Goal: Transaction & Acquisition: Purchase product/service

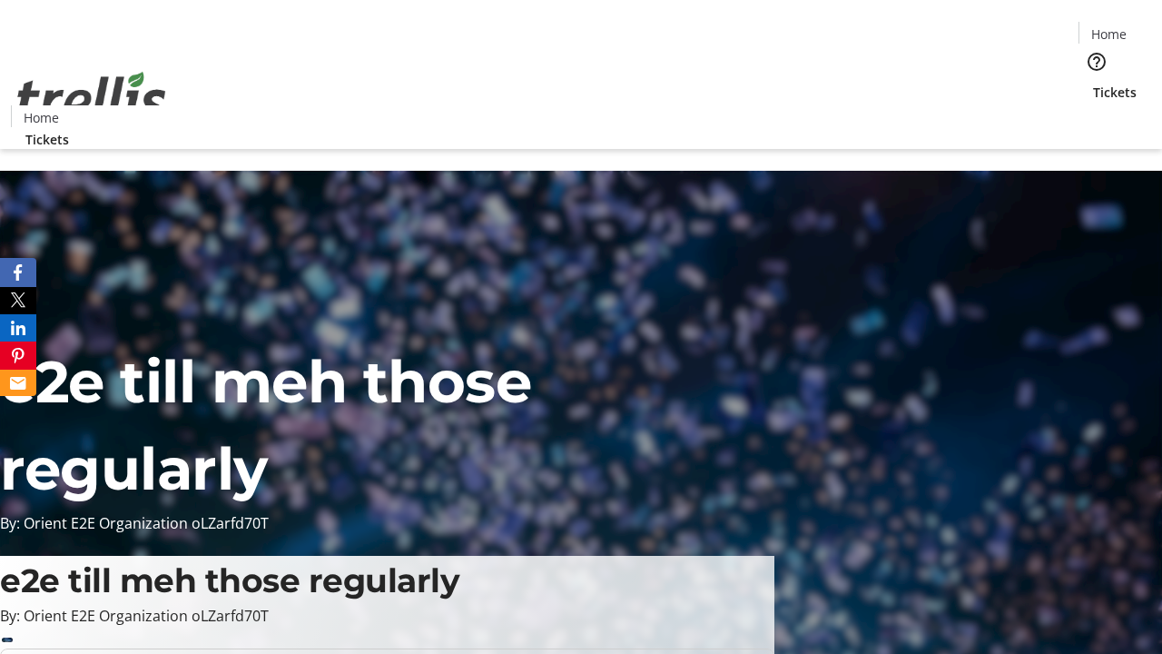
click at [1093, 83] on span "Tickets" at bounding box center [1115, 92] width 44 height 19
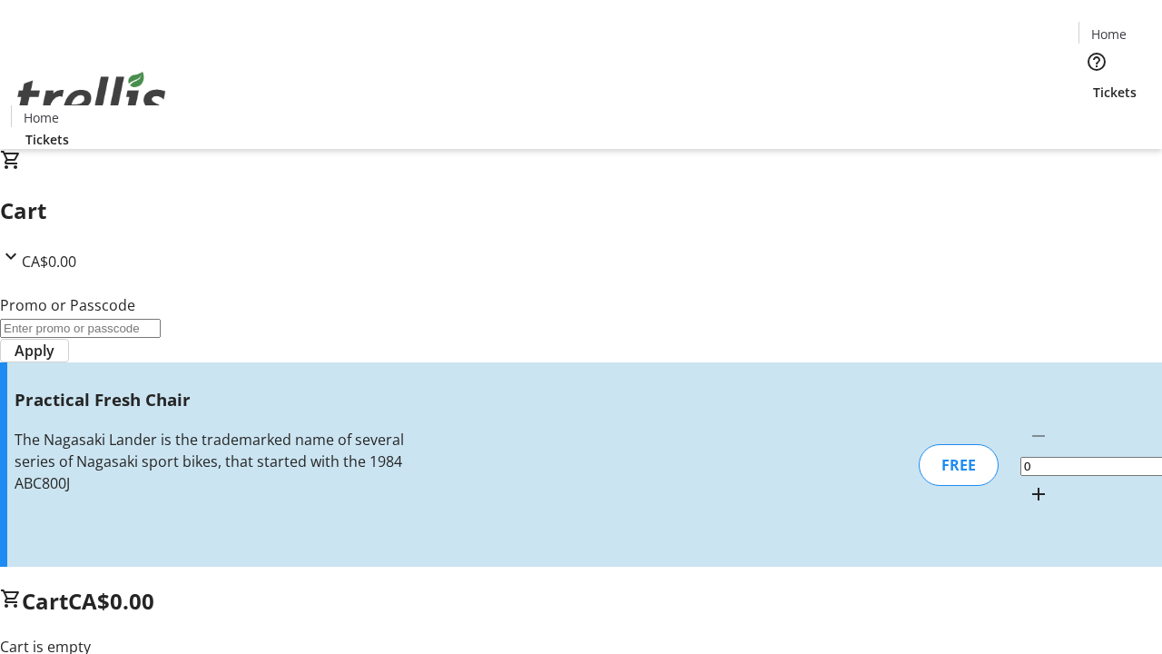
click at [1028, 483] on mat-icon "Increment by one" at bounding box center [1039, 494] width 22 height 22
type input "1"
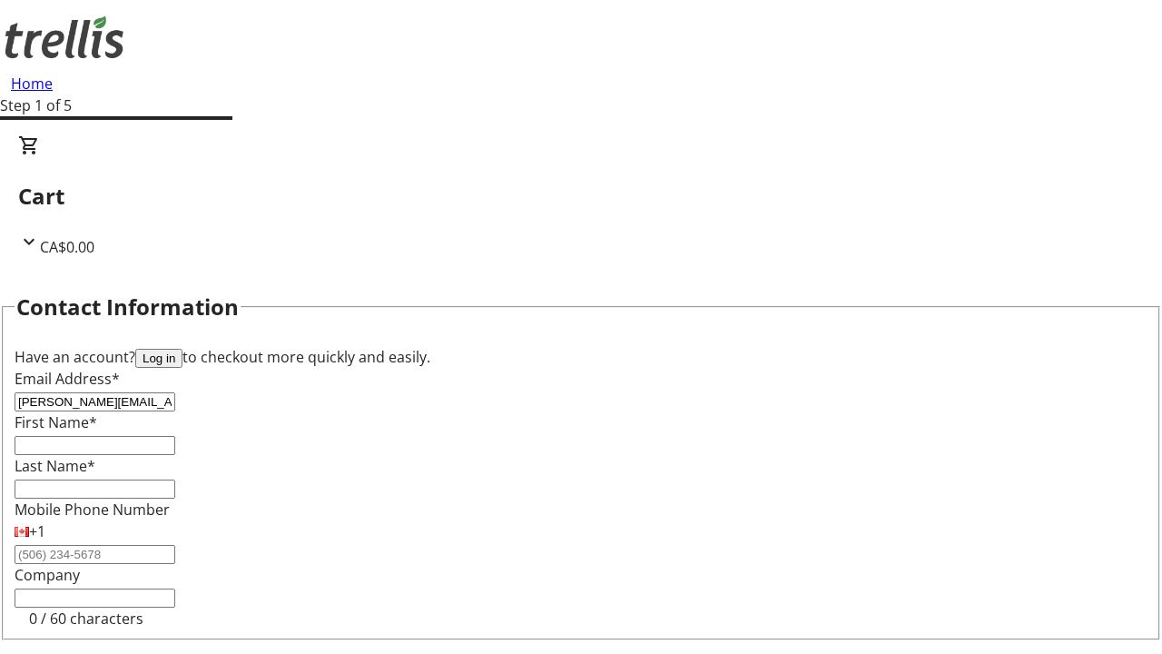
type input "[PERSON_NAME][EMAIL_ADDRESS][DOMAIN_NAME]"
type input "[PERSON_NAME]"
